Goal: Transaction & Acquisition: Subscribe to service/newsletter

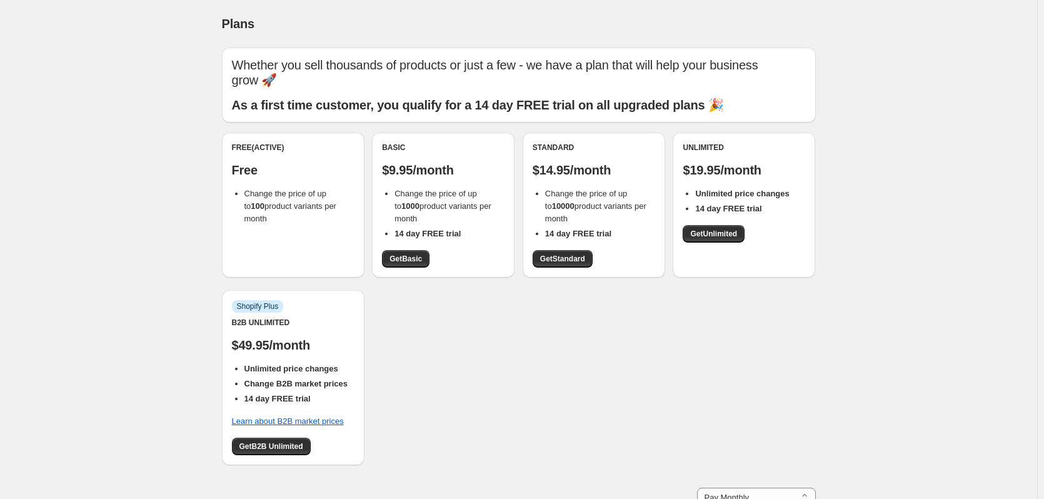
click at [479, 254] on div "Basic $9.95/month Change the price of up to 1000 product variants per month 14 …" at bounding box center [443, 205] width 123 height 125
click at [415, 259] on span "Get Basic" at bounding box center [405, 259] width 33 height 10
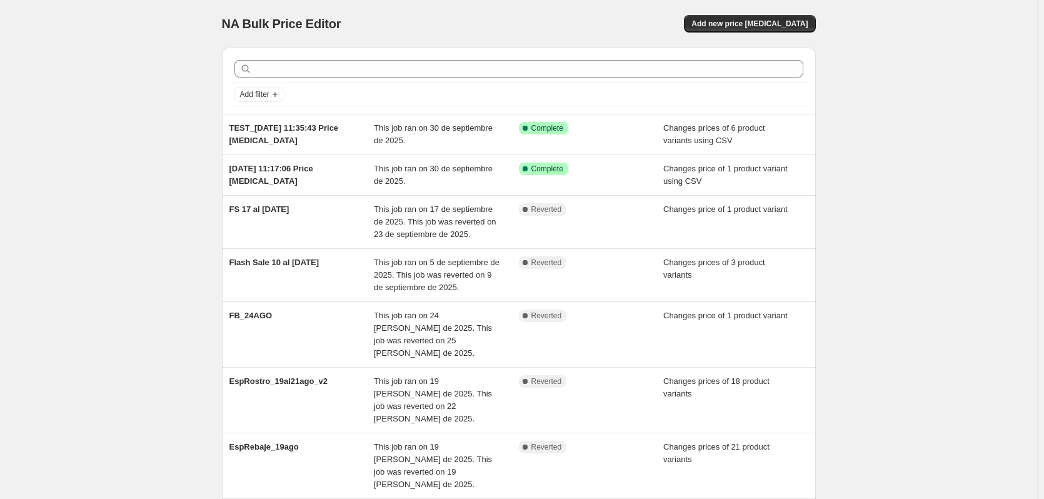
click at [126, 284] on div "NA Bulk Price Editor. This page is ready NA Bulk Price Editor Add new price cha…" at bounding box center [518, 409] width 1037 height 819
